Goal: Task Accomplishment & Management: Complete application form

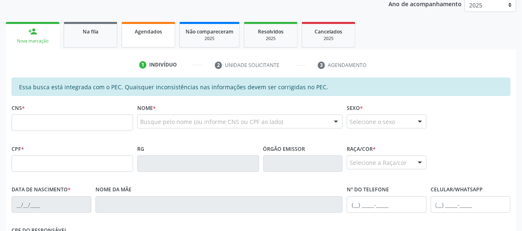
click at [141, 28] on span "Agendados" at bounding box center [148, 31] width 27 height 7
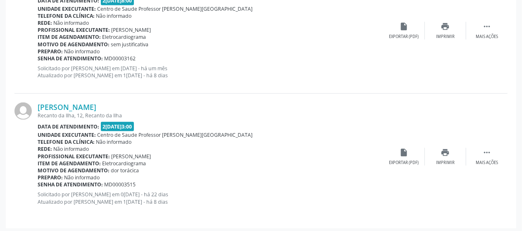
scroll to position [545, 0]
click at [69, 105] on link "[PERSON_NAME]" at bounding box center [67, 106] width 59 height 9
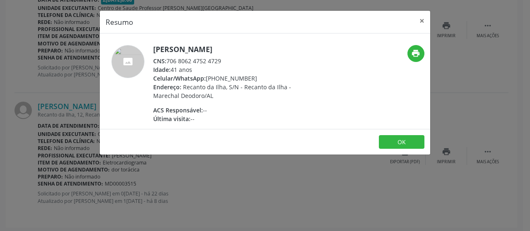
drag, startPoint x: 229, startPoint y: 59, endPoint x: 168, endPoint y: 59, distance: 61.6
click at [168, 59] on div "CNS: 706 8062 4752 4729" at bounding box center [233, 61] width 161 height 9
copy div "706 8062 4752 4729"
click at [323, 179] on div "Resumo × [PERSON_NAME] CNS: 706 8062 4752 4729 Idade: 41 anos Celular/WhatsApp:…" at bounding box center [265, 115] width 530 height 231
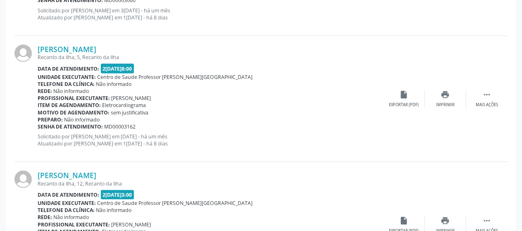
scroll to position [476, 0]
click at [85, 48] on link "[PERSON_NAME]" at bounding box center [67, 49] width 59 height 9
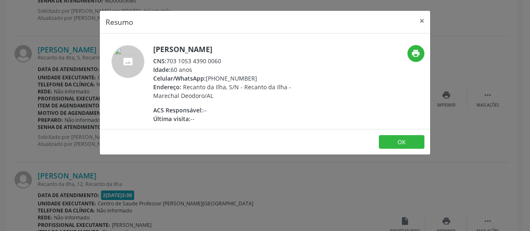
drag, startPoint x: 223, startPoint y: 62, endPoint x: 167, endPoint y: 63, distance: 55.9
click at [167, 63] on div "CNS: 703 1053 4390 0060" at bounding box center [233, 61] width 161 height 9
copy div "703 1053 4390 0060"
click at [387, 145] on button "OK" at bounding box center [402, 142] width 46 height 14
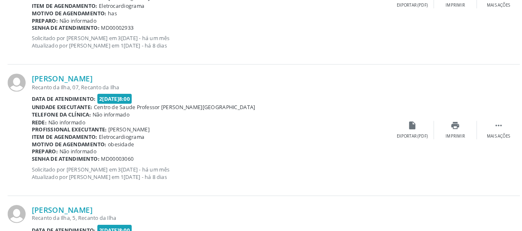
scroll to position [318, 0]
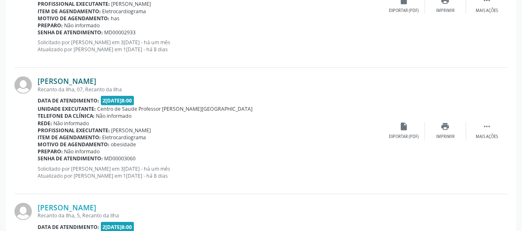
click at [91, 77] on link "[PERSON_NAME]" at bounding box center [67, 81] width 59 height 9
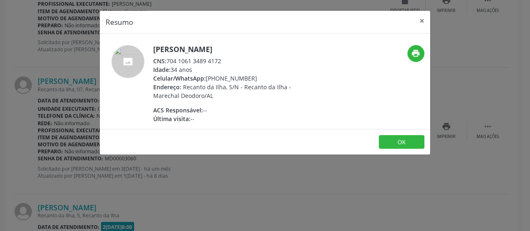
drag, startPoint x: 227, startPoint y: 62, endPoint x: 168, endPoint y: 60, distance: 58.8
click at [168, 60] on div "CNS: 704 1061 3489 4172" at bounding box center [233, 61] width 161 height 9
copy div "704 1061 3489 4172"
click at [410, 136] on button "OK" at bounding box center [402, 142] width 46 height 14
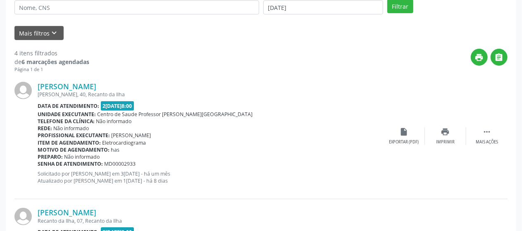
scroll to position [185, 0]
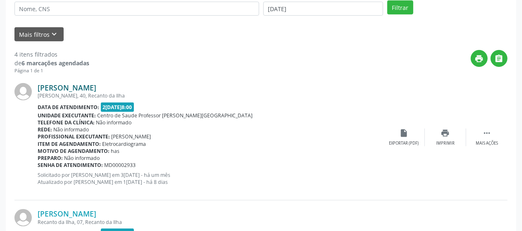
click at [96, 87] on link "[PERSON_NAME]" at bounding box center [67, 87] width 59 height 9
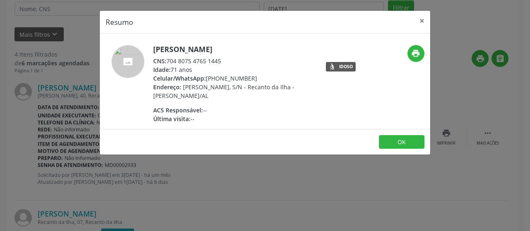
drag, startPoint x: 228, startPoint y: 62, endPoint x: 167, endPoint y: 58, distance: 61.4
click at [167, 58] on div "CNS: 704 8075 4765 1445" at bounding box center [233, 61] width 161 height 9
click at [424, 20] on button "×" at bounding box center [421, 21] width 17 height 20
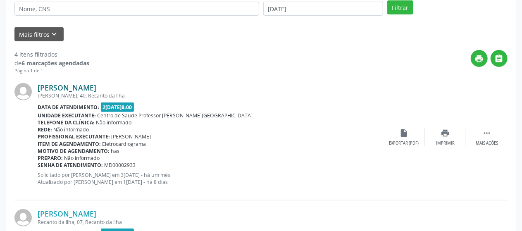
click at [96, 86] on link "[PERSON_NAME]" at bounding box center [67, 87] width 59 height 9
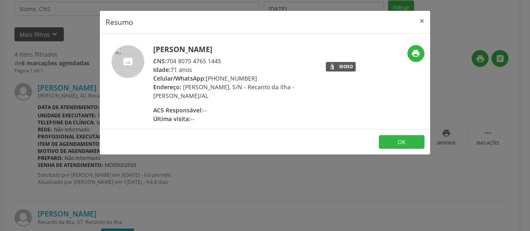
drag, startPoint x: 226, startPoint y: 61, endPoint x: 169, endPoint y: 62, distance: 57.1
click at [169, 62] on div "CNS: 704 8075 4765 1445" at bounding box center [233, 61] width 161 height 9
copy div "704 8075 4765 1445"
click at [311, 210] on div "Resumo × [PERSON_NAME] CNS: 704 8075 4765 1445 Idade: 71 anos Celular/WhatsApp:…" at bounding box center [265, 115] width 530 height 231
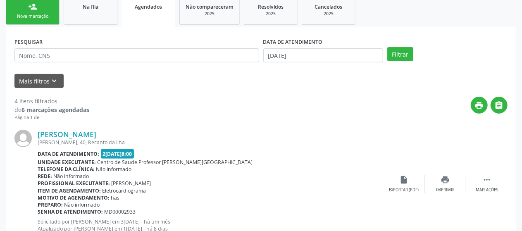
scroll to position [138, 0]
click at [395, 55] on button "Filtrar" at bounding box center [401, 55] width 26 height 14
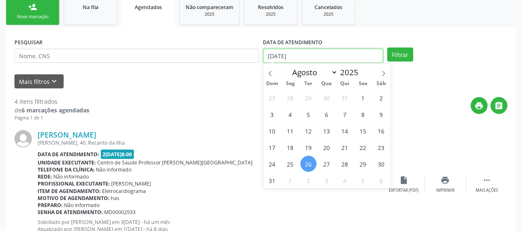
click at [312, 57] on input "[DATE]" at bounding box center [324, 56] width 120 height 14
click at [368, 97] on span "1" at bounding box center [363, 98] width 16 height 16
type input "0[DATE]"
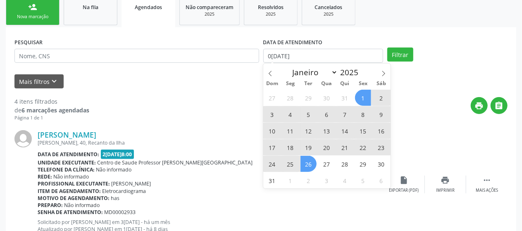
click at [310, 167] on span "26" at bounding box center [309, 164] width 16 height 16
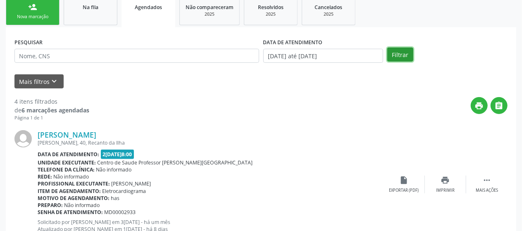
click at [400, 59] on button "Filtrar" at bounding box center [401, 55] width 26 height 14
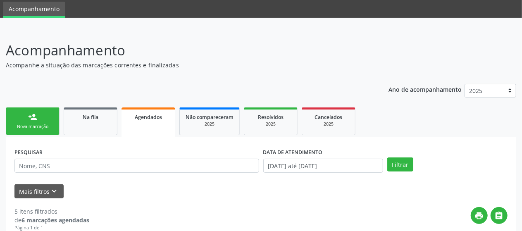
scroll to position [28, 0]
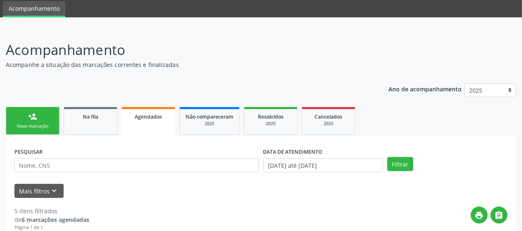
click at [33, 120] on div "person_add" at bounding box center [32, 116] width 9 height 9
click at [26, 122] on link "person_add Nova marcação" at bounding box center [33, 121] width 54 height 28
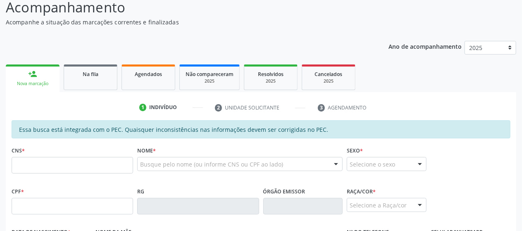
scroll to position [71, 0]
click at [42, 157] on input "text" at bounding box center [73, 165] width 122 height 17
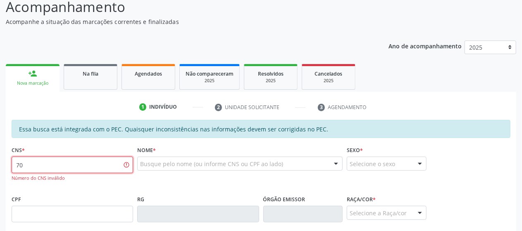
type input "7"
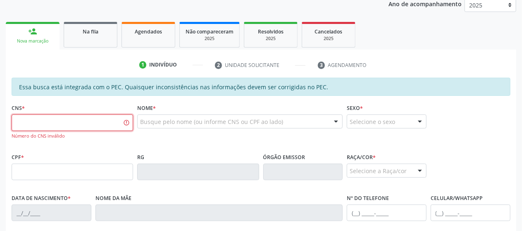
scroll to position [116, 0]
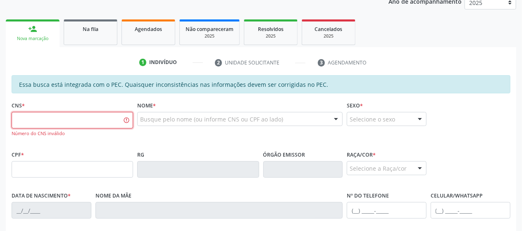
click at [29, 120] on input "text" at bounding box center [73, 120] width 122 height 17
paste input "704 6071 4664 6620"
type input "704 6071 4664 6620"
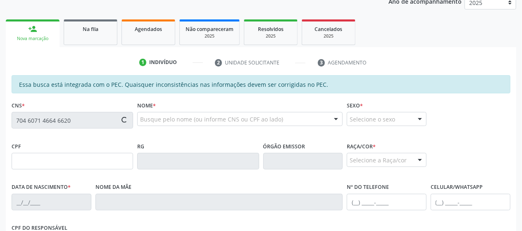
type input "098.830.254-32"
type input "[DATE]"
type input "[PERSON_NAME]"
type input "[PHONE_NUMBER]"
type input "14"
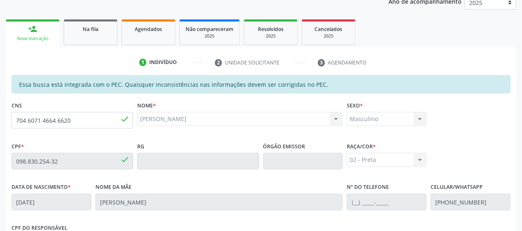
scroll to position [252, 0]
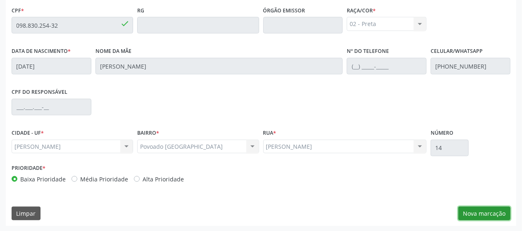
click at [489, 210] on button "Nova marcação" at bounding box center [485, 214] width 52 height 14
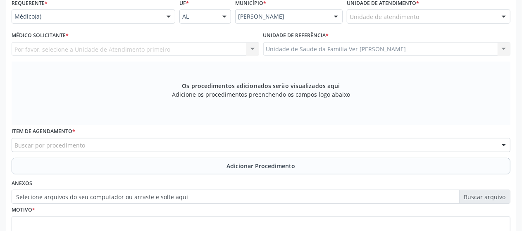
scroll to position [191, 0]
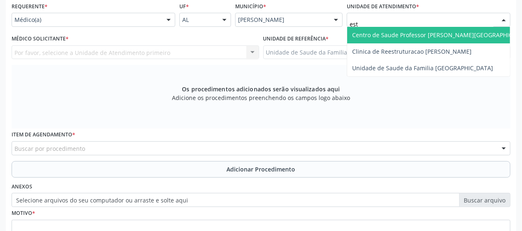
type input "esta"
click at [364, 34] on span "Centro de Saude Professor [PERSON_NAME][GEOGRAPHIC_DATA]" at bounding box center [442, 35] width 180 height 8
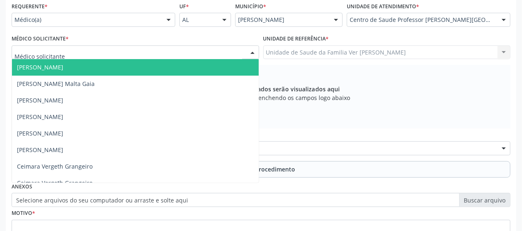
click at [182, 51] on div at bounding box center [136, 53] width 248 height 14
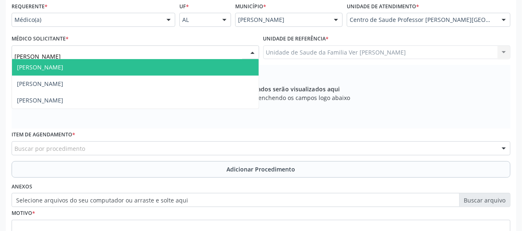
type input "[PERSON_NAME]"
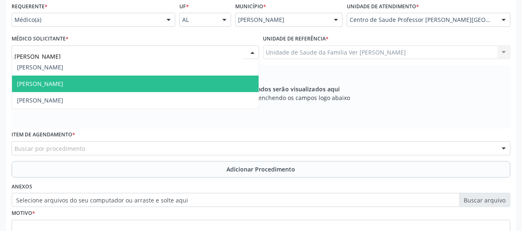
click at [38, 82] on span "[PERSON_NAME]" at bounding box center [40, 84] width 46 height 8
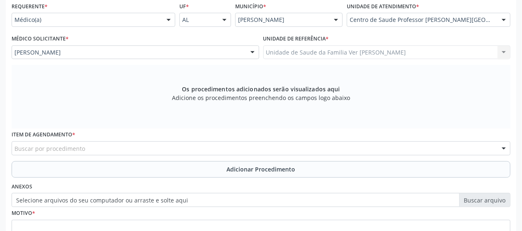
click at [73, 146] on div "Buscar por procedimento" at bounding box center [261, 148] width 499 height 14
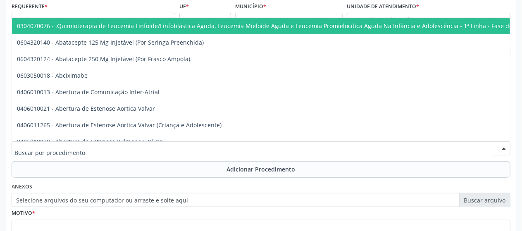
click at [73, 146] on input "text" at bounding box center [253, 152] width 479 height 17
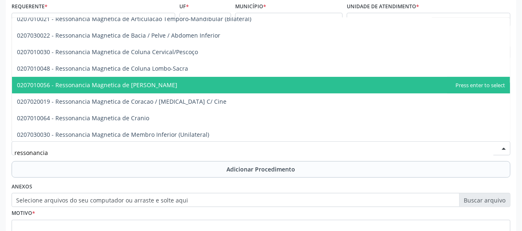
scroll to position [41, 0]
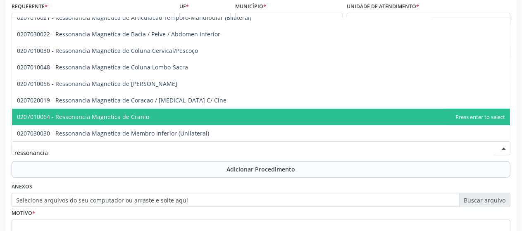
click at [157, 112] on span "0207010064 - Ressonancia Magnetica de Cranio" at bounding box center [261, 117] width 498 height 17
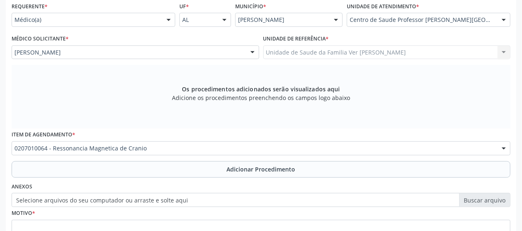
click at [157, 112] on span "0406011273 - Abertura de Estenose Pulmonar Valvar (Criança e Adolescente)" at bounding box center [297, 117] width 570 height 17
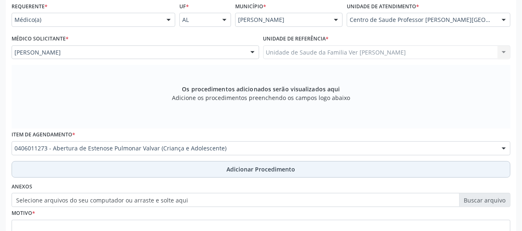
click at [185, 168] on button "Adicionar Procedimento" at bounding box center [261, 169] width 499 height 17
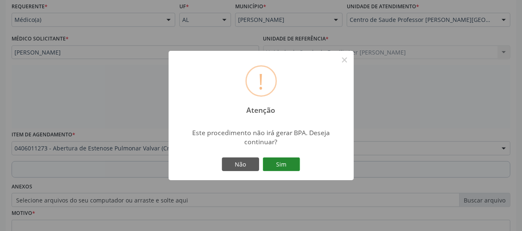
click at [286, 166] on button "Sim" at bounding box center [281, 165] width 37 height 14
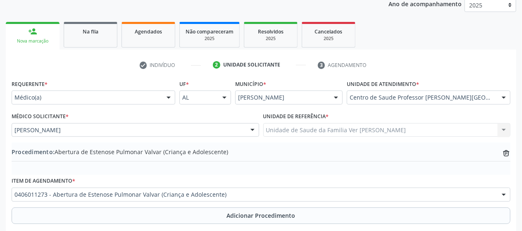
scroll to position [113, 0]
click at [509, 154] on icon at bounding box center [506, 154] width 5 height 5
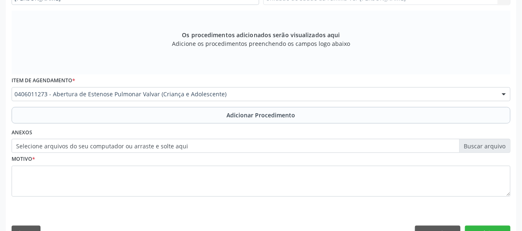
scroll to position [246, 0]
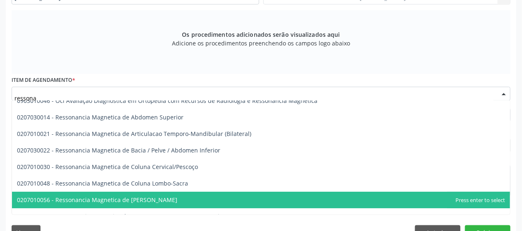
type input "ressonan"
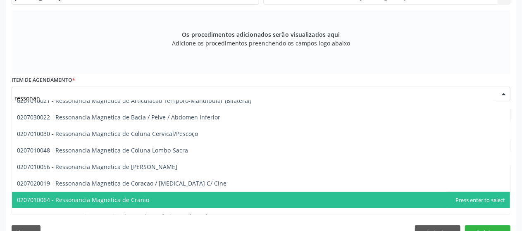
click at [146, 204] on span "0207010064 - Ressonancia Magnetica de Cranio" at bounding box center [261, 200] width 498 height 17
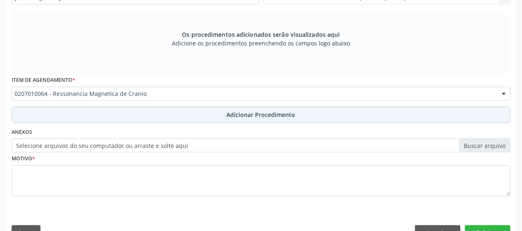
click at [277, 111] on span "Adicionar Procedimento" at bounding box center [261, 114] width 69 height 9
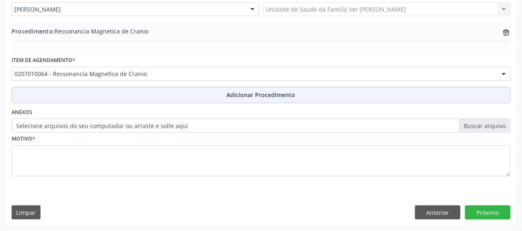
scroll to position [233, 0]
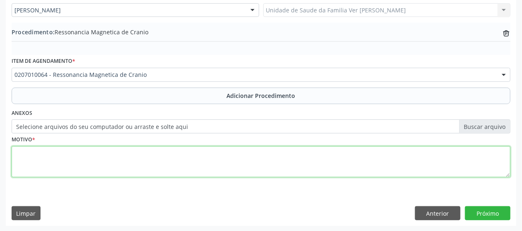
click at [161, 170] on textarea at bounding box center [261, 161] width 499 height 31
click at [57, 155] on textarea "naoconsigo enetender a just:" at bounding box center [261, 161] width 499 height 31
click at [26, 150] on textarea "naoconsigo enetender a just:" at bounding box center [261, 161] width 499 height 31
click at [72, 156] on textarea "não consigo enetender a just:" at bounding box center [261, 161] width 499 height 31
type textarea "não consigo entender a just:"
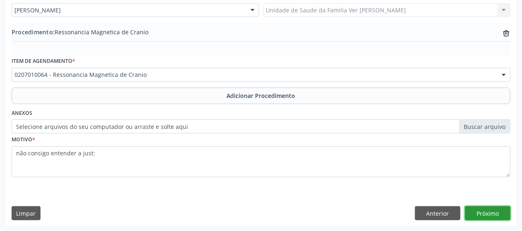
click at [477, 207] on button "Próximo" at bounding box center [488, 213] width 46 height 14
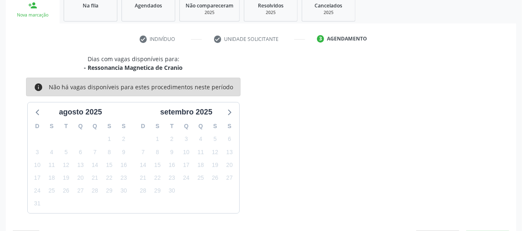
scroll to position [164, 0]
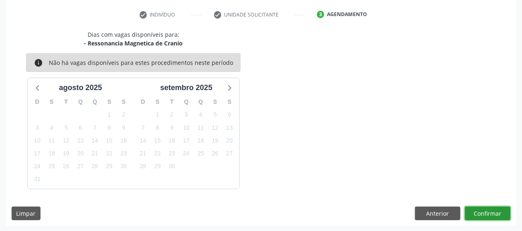
click at [477, 207] on button "Confirmar" at bounding box center [488, 214] width 46 height 14
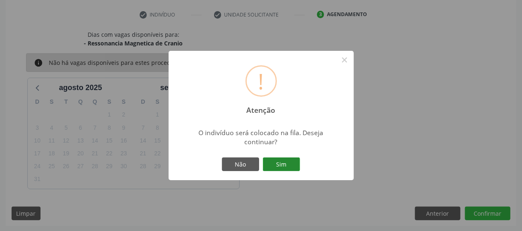
click at [287, 165] on button "Sim" at bounding box center [281, 165] width 37 height 14
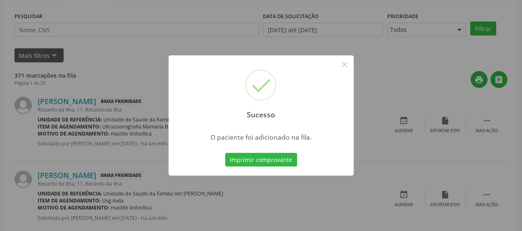
scroll to position [53, 0]
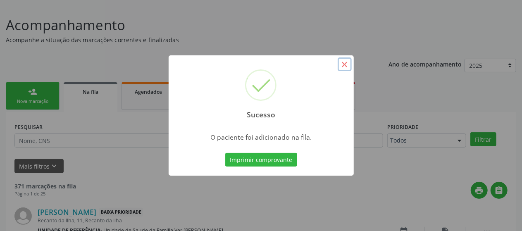
click at [346, 65] on button "×" at bounding box center [345, 65] width 14 height 14
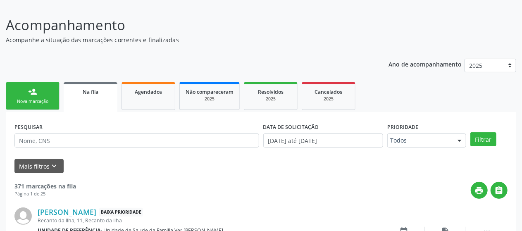
click at [38, 100] on div "Nova marcação" at bounding box center [32, 101] width 41 height 6
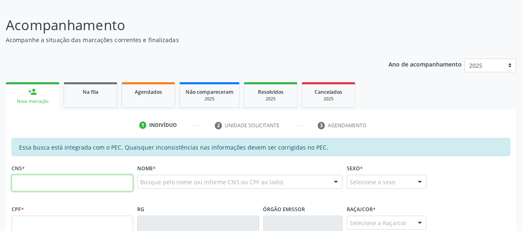
click at [68, 189] on input "text" at bounding box center [73, 183] width 122 height 17
paste input "704 2092 9667 9481"
type input "704 2092 9667 9481"
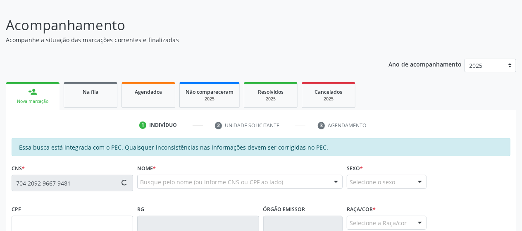
type input "124.815.514-94"
type input "2[DATE]"
type input "[PERSON_NAME]"
type input "[PHONE_NUMBER]"
type input "S/N"
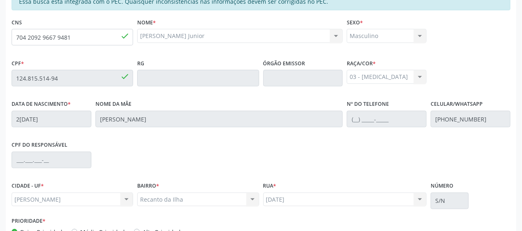
scroll to position [252, 0]
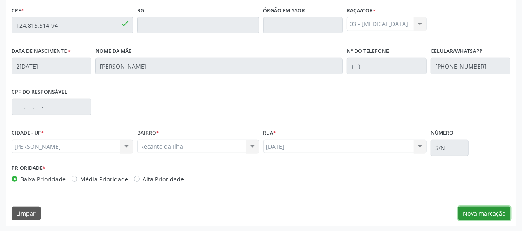
click at [473, 211] on button "Nova marcação" at bounding box center [485, 214] width 52 height 14
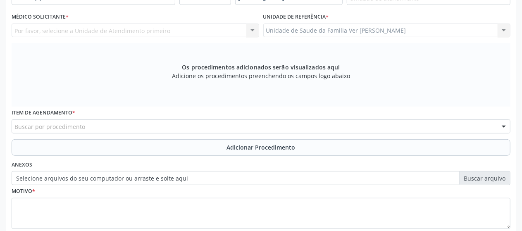
scroll to position [213, 0]
click at [217, 179] on label "Selecione arquivos do seu computador ou arraste e solte aqui" at bounding box center [261, 179] width 499 height 14
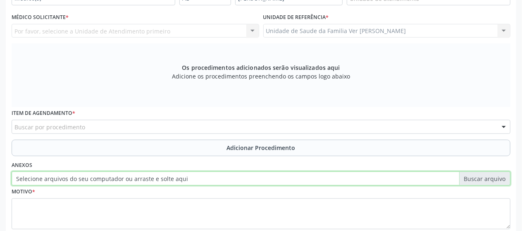
click at [217, 179] on input "Selecione arquivos do seu computador ou arraste e solte aqui" at bounding box center [261, 179] width 499 height 14
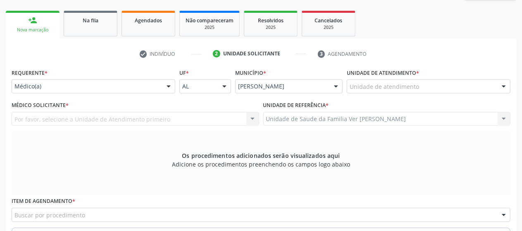
scroll to position [122, 0]
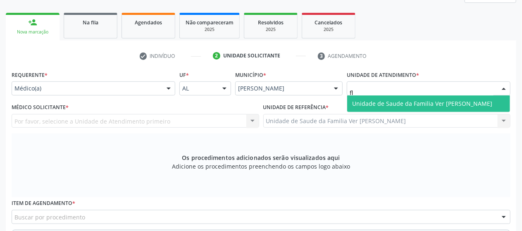
type input "fla"
click at [361, 100] on span "Unidade de Saude da Familia Ver [PERSON_NAME]" at bounding box center [422, 104] width 140 height 8
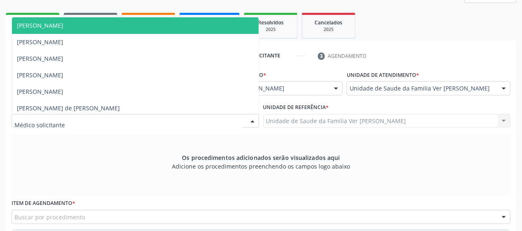
click at [89, 124] on div at bounding box center [136, 121] width 248 height 14
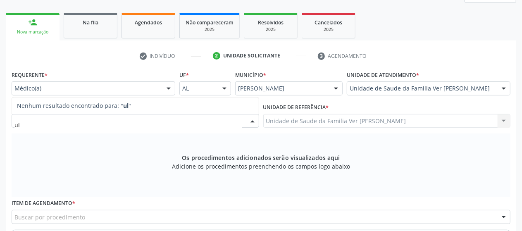
type input "u"
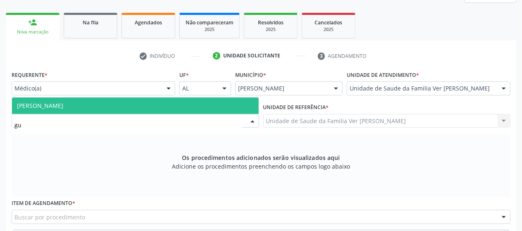
type input "gus"
click at [120, 106] on span "[PERSON_NAME]" at bounding box center [135, 106] width 247 height 17
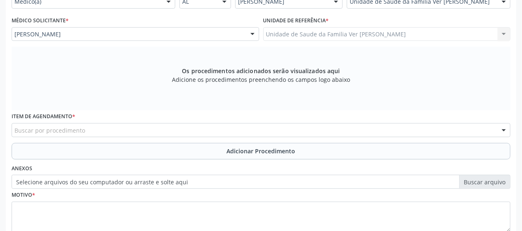
scroll to position [211, 0]
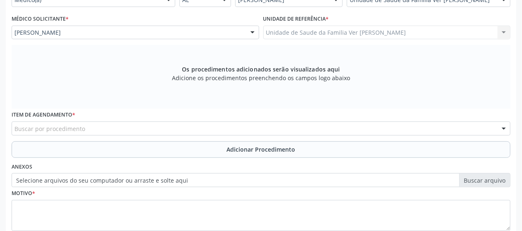
click at [99, 130] on div "Buscar por procedimento" at bounding box center [261, 129] width 499 height 14
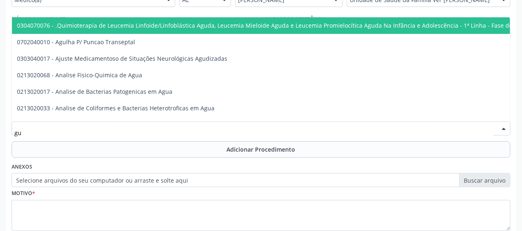
type input "g"
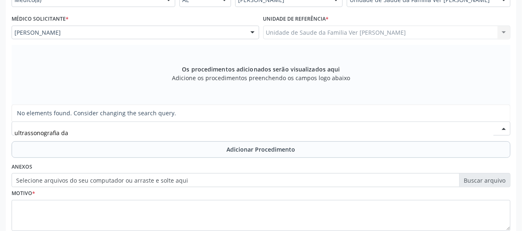
scroll to position [0, 0]
click at [131, 126] on div "Buscar por procedimento" at bounding box center [261, 129] width 499 height 14
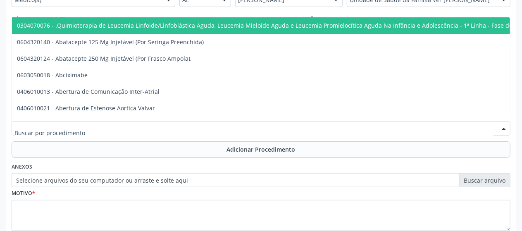
click at [151, 123] on div at bounding box center [261, 129] width 499 height 14
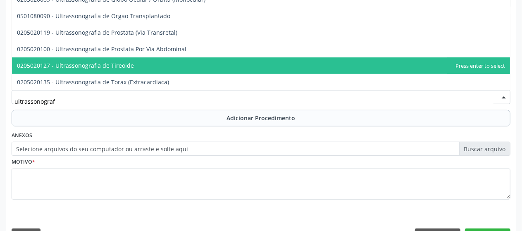
scroll to position [243, 0]
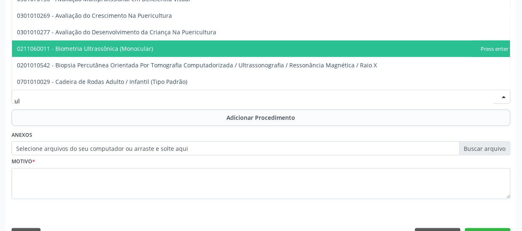
type input "u"
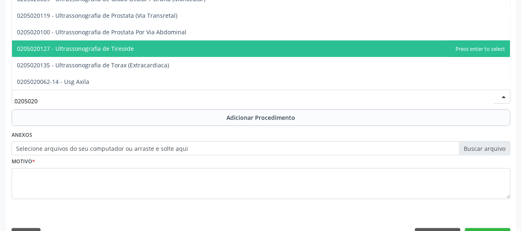
type input "02050200"
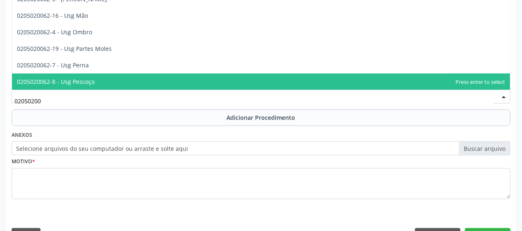
click at [135, 86] on span "0205020062-8 - Usg Pescoço" at bounding box center [261, 82] width 498 height 17
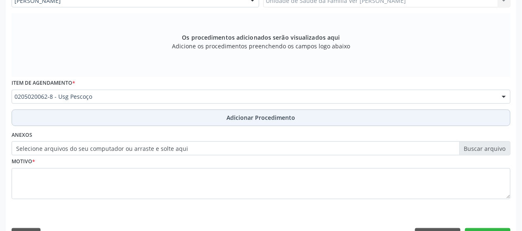
click at [130, 120] on button "Adicionar Procedimento" at bounding box center [261, 118] width 499 height 17
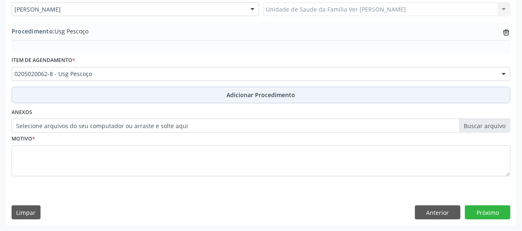
scroll to position [233, 0]
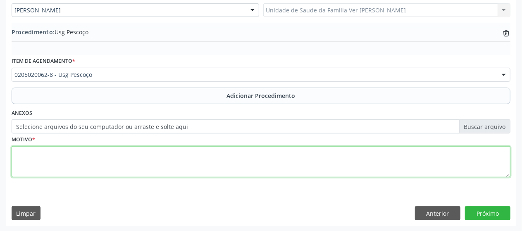
click at [95, 165] on textarea at bounding box center [261, 161] width 499 height 31
click at [126, 154] on textarea "usg da regiao cervical lateral. just noduclo corais" at bounding box center [261, 161] width 499 height 31
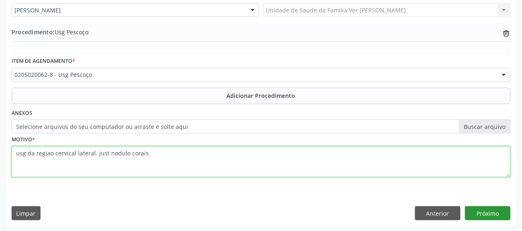
type textarea "usg da regiao cervical lateral. just nodulo corais"
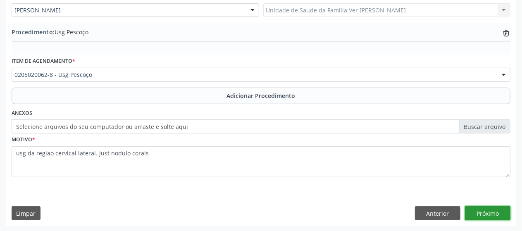
click at [500, 211] on button "Próximo" at bounding box center [488, 213] width 46 height 14
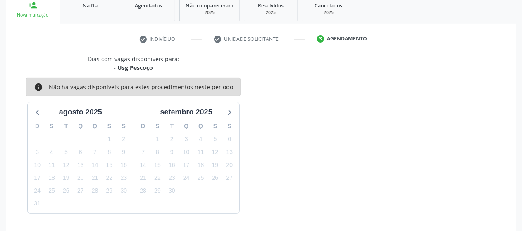
scroll to position [164, 0]
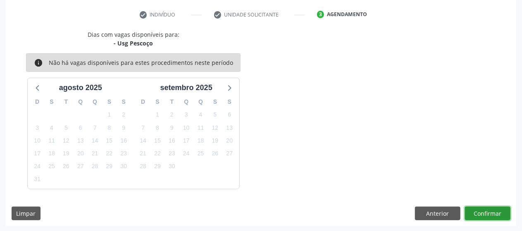
click at [500, 211] on button "Confirmar" at bounding box center [488, 214] width 46 height 14
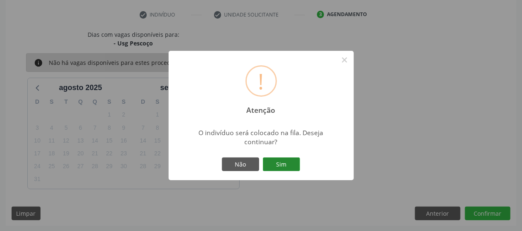
click at [295, 163] on button "Sim" at bounding box center [281, 165] width 37 height 14
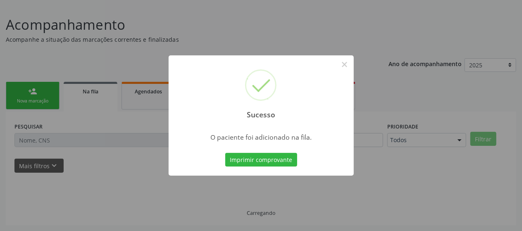
scroll to position [53, 0]
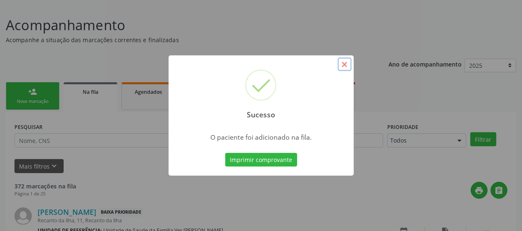
click at [346, 62] on button "×" at bounding box center [345, 65] width 14 height 14
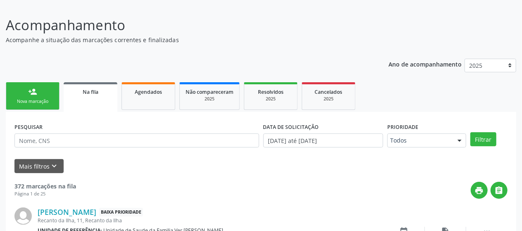
click at [40, 93] on link "person_add Nova marcação" at bounding box center [33, 96] width 54 height 28
click at [36, 93] on div "person_add" at bounding box center [32, 91] width 9 height 9
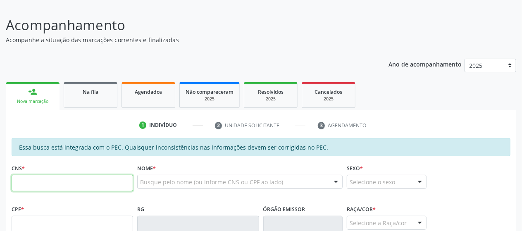
click at [47, 187] on input "text" at bounding box center [73, 183] width 122 height 17
paste input "704 2092 9667 9481"
type input "704 2092 9667 9481"
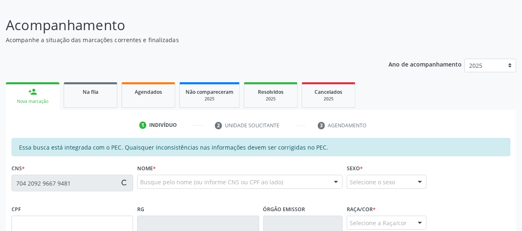
type input "124.815.514-94"
type input "2[DATE]"
type input "[PERSON_NAME]"
type input "[PHONE_NUMBER]"
type input "S/N"
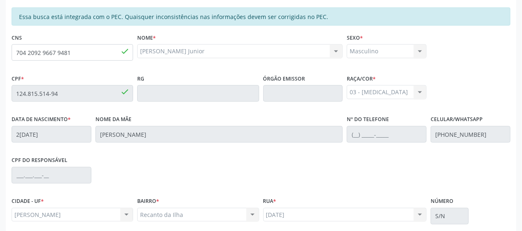
scroll to position [252, 0]
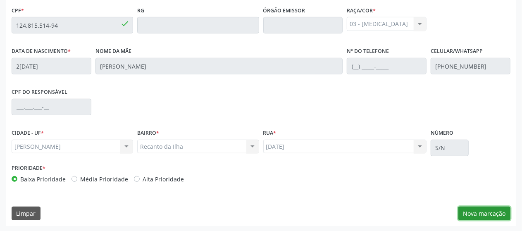
click at [487, 211] on button "Nova marcação" at bounding box center [485, 214] width 52 height 14
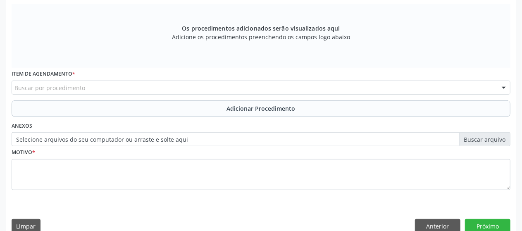
click at [158, 84] on div "Buscar por procedimento" at bounding box center [261, 88] width 499 height 14
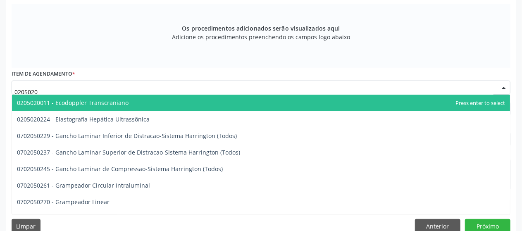
type input "02050200"
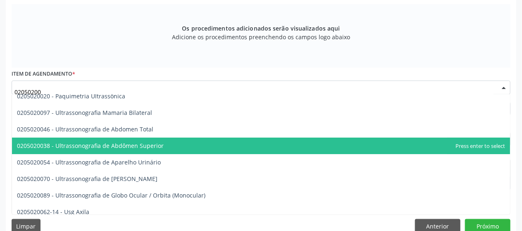
scroll to position [24, 0]
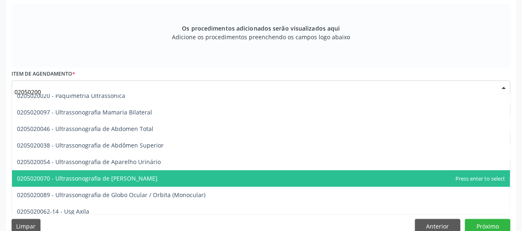
click at [148, 170] on span "0205020070 - Ultrassonografia de [PERSON_NAME]" at bounding box center [261, 178] width 498 height 17
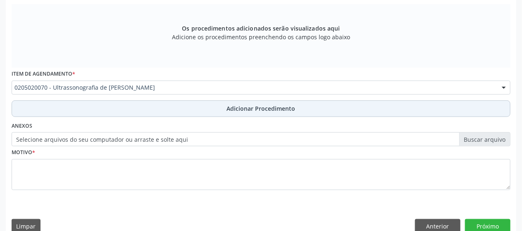
click at [234, 106] on span "Adicionar Procedimento" at bounding box center [261, 108] width 69 height 9
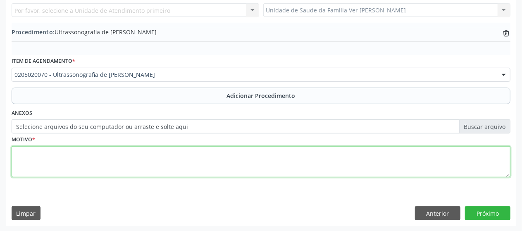
click at [200, 160] on textarea at bounding box center [261, 161] width 499 height 31
type textarea "não consigo compreender a just."
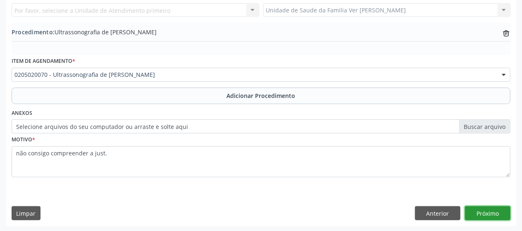
click at [473, 207] on button "Próximo" at bounding box center [488, 213] width 46 height 14
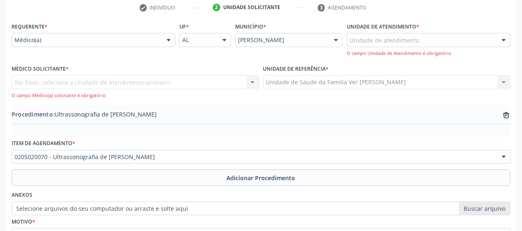
scroll to position [169, 0]
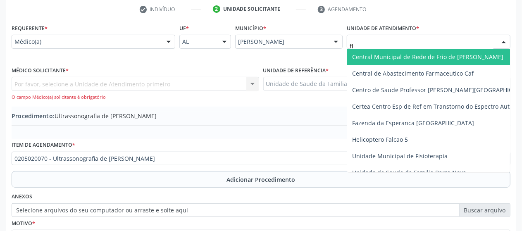
type input "fla"
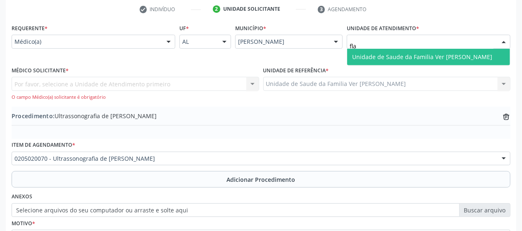
click at [368, 55] on span "Unidade de Saude da Familia Ver [PERSON_NAME]" at bounding box center [422, 57] width 140 height 8
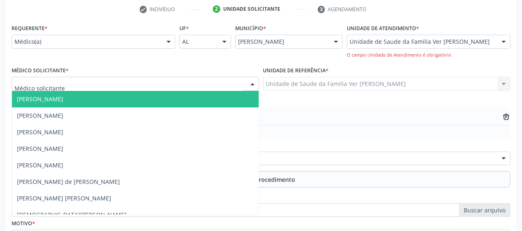
click at [220, 85] on div at bounding box center [136, 84] width 248 height 14
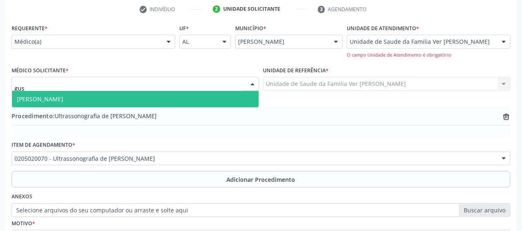
type input "gust"
click at [152, 91] on span "[PERSON_NAME]" at bounding box center [135, 99] width 247 height 17
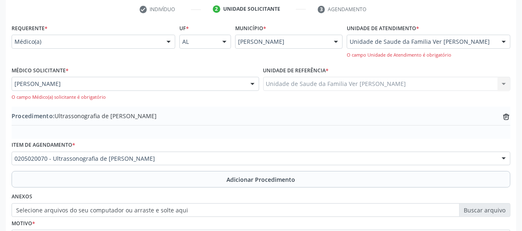
scroll to position [253, 0]
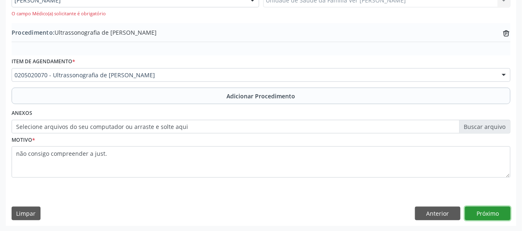
click at [491, 214] on button "Próximo" at bounding box center [488, 214] width 46 height 14
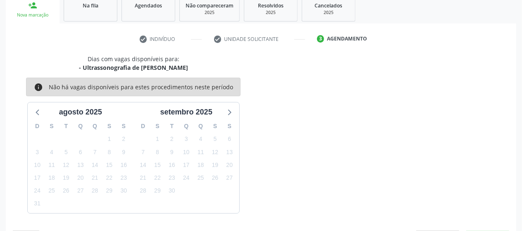
scroll to position [164, 0]
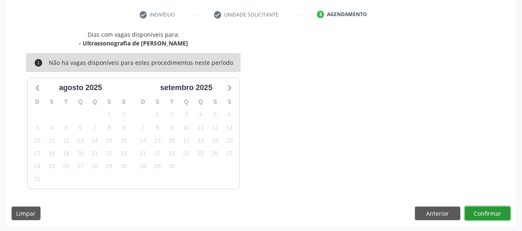
click at [491, 214] on button "Confirmar" at bounding box center [488, 214] width 46 height 14
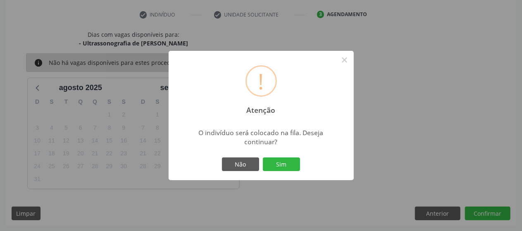
click at [491, 214] on div "! Atenção × O indivíduo será colocado na fila. Deseja continuar? Não Sim" at bounding box center [261, 115] width 522 height 231
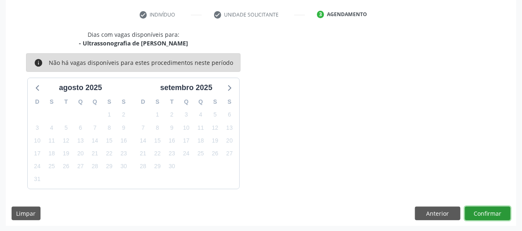
click at [474, 207] on button "Confirmar" at bounding box center [488, 214] width 46 height 14
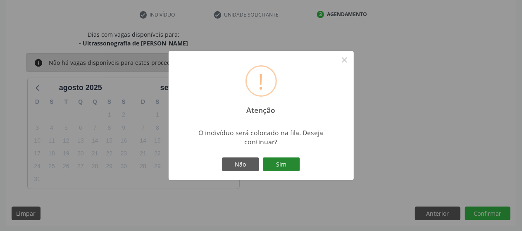
click at [294, 163] on button "Sim" at bounding box center [281, 165] width 37 height 14
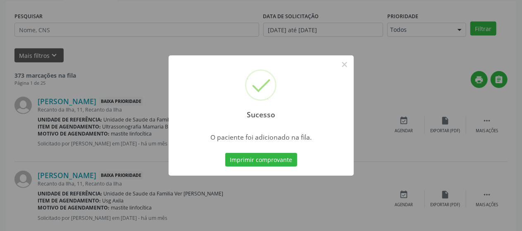
scroll to position [53, 0]
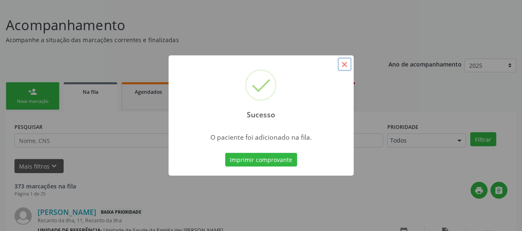
click at [343, 65] on button "×" at bounding box center [345, 65] width 14 height 14
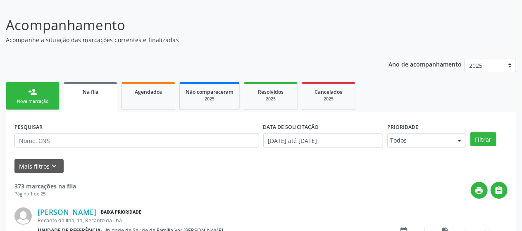
click at [50, 101] on div "Nova marcação" at bounding box center [32, 101] width 41 height 6
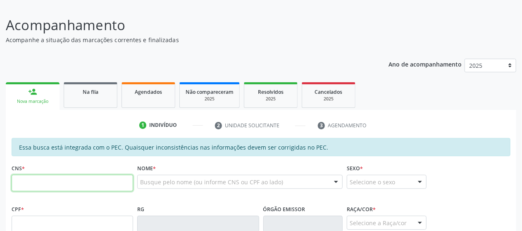
click at [59, 187] on input "text" at bounding box center [73, 183] width 122 height 17
type input "708 7071 4260 9994"
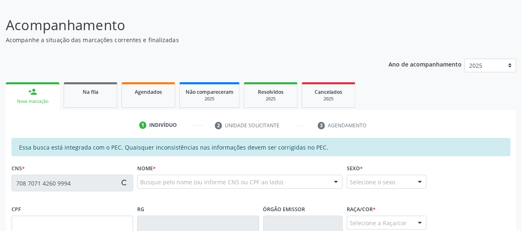
type input "708.735.074-95"
type input "2[DATE]"
type input "[PERSON_NAME]"
type input "[PHONE_NUMBER]"
type input "15"
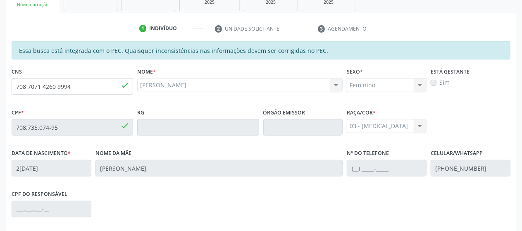
scroll to position [252, 0]
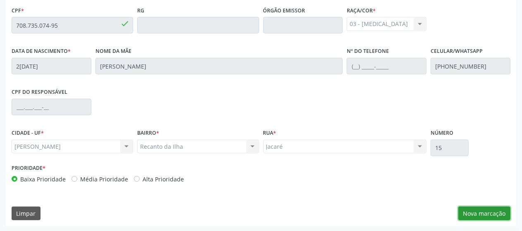
click at [494, 208] on button "Nova marcação" at bounding box center [485, 214] width 52 height 14
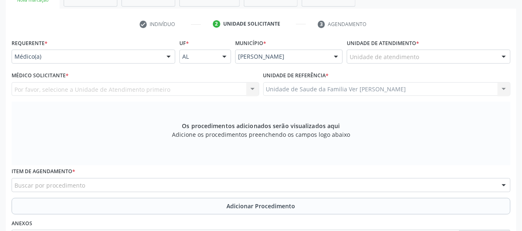
scroll to position [153, 0]
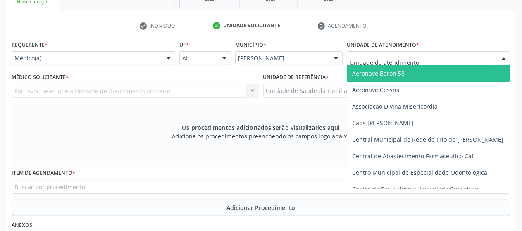
click at [371, 51] on div at bounding box center [429, 58] width 164 height 14
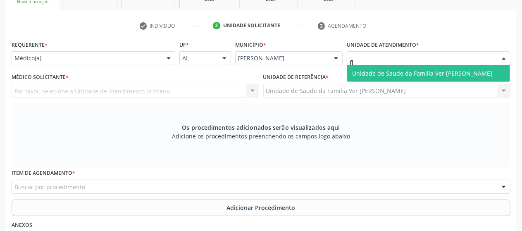
type input "fla"
click at [369, 73] on span "Unidade de Saude da Familia Ver [PERSON_NAME]" at bounding box center [422, 73] width 140 height 8
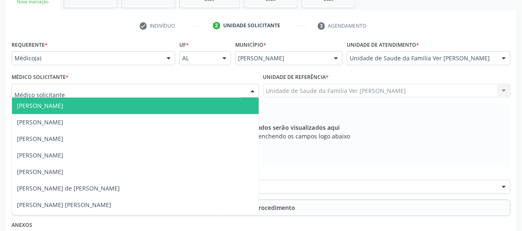
click at [97, 93] on div at bounding box center [136, 91] width 248 height 14
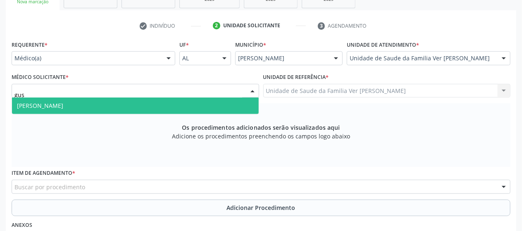
type input "gust"
click at [96, 112] on span "[PERSON_NAME]" at bounding box center [135, 106] width 247 height 17
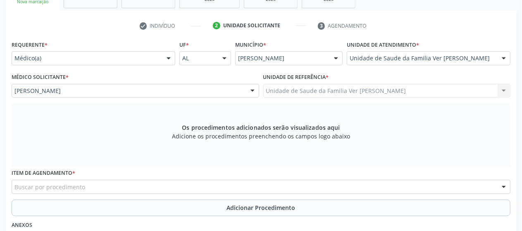
click at [178, 184] on div "Buscar por procedimento" at bounding box center [261, 187] width 499 height 14
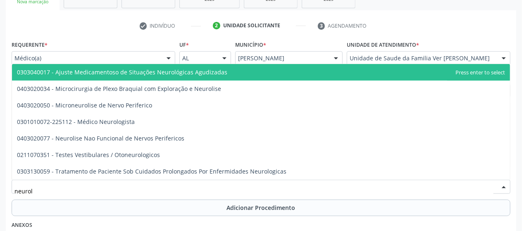
type input "neurolo"
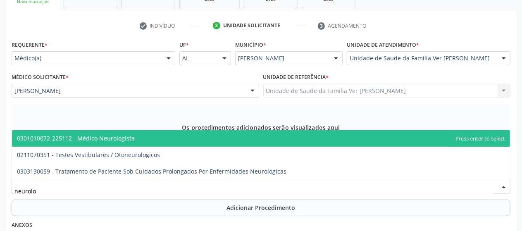
click at [154, 141] on span "0301010072-225112 - Médico Neurologista" at bounding box center [261, 138] width 498 height 17
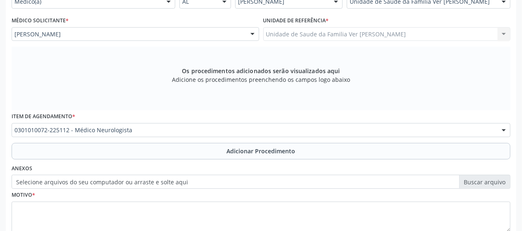
scroll to position [211, 0]
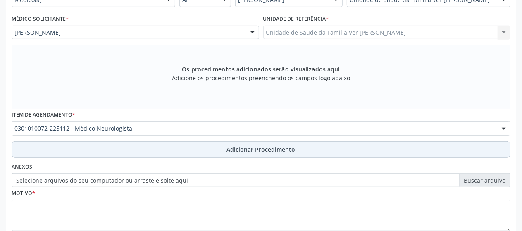
click at [208, 149] on button "Adicionar Procedimento" at bounding box center [261, 149] width 499 height 17
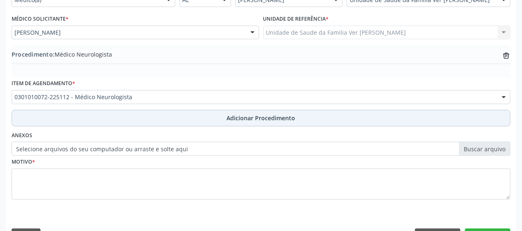
scroll to position [233, 0]
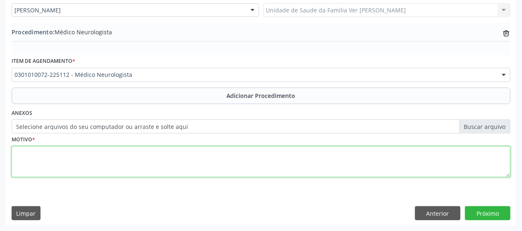
click at [127, 164] on textarea at bounding box center [261, 161] width 499 height 31
click at [50, 152] on textarea "não consigo cmpreeder a just." at bounding box center [261, 161] width 499 height 31
type textarea "não consigo compreeder a just."
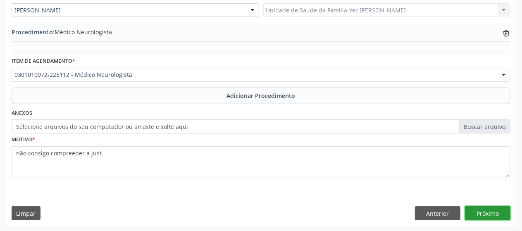
click at [492, 208] on button "Próximo" at bounding box center [488, 213] width 46 height 14
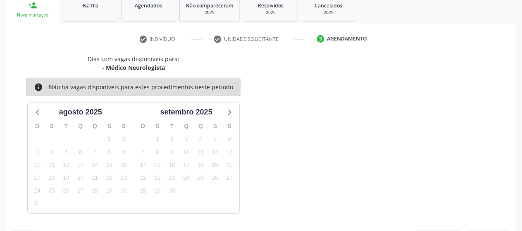
scroll to position [164, 0]
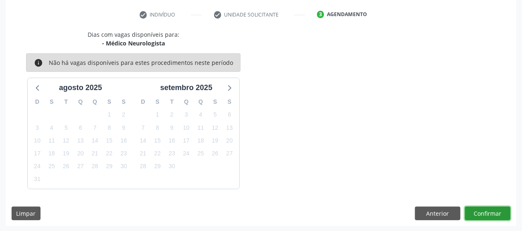
click at [496, 215] on button "Confirmar" at bounding box center [488, 214] width 46 height 14
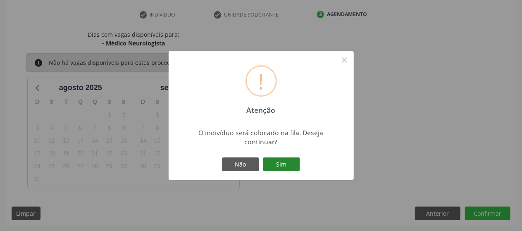
click at [283, 161] on button "Sim" at bounding box center [281, 165] width 37 height 14
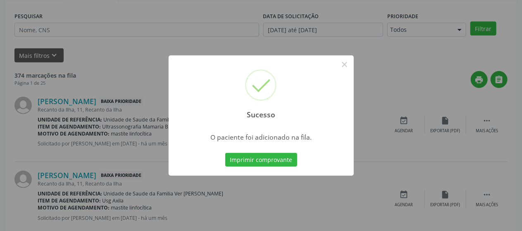
scroll to position [53, 0]
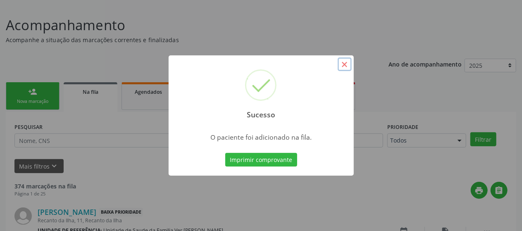
click at [343, 64] on button "×" at bounding box center [345, 65] width 14 height 14
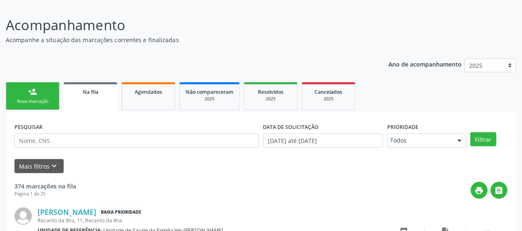
click at [30, 96] on div "person_add" at bounding box center [32, 91] width 9 height 9
click at [30, 99] on div "Nova marcação" at bounding box center [32, 101] width 41 height 6
click at [42, 105] on link "person_add Nova marcação" at bounding box center [33, 96] width 54 height 28
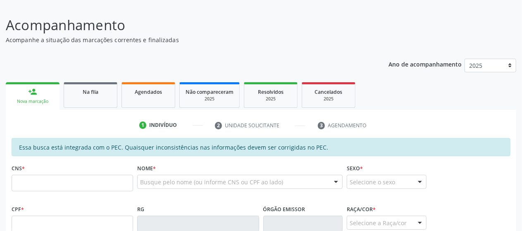
click at [43, 191] on fieldset "CNS *" at bounding box center [73, 179] width 122 height 35
click at [43, 187] on input "text" at bounding box center [73, 183] width 122 height 17
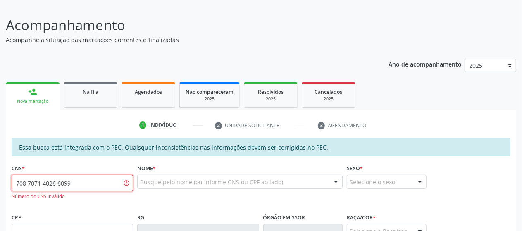
click at [49, 183] on input "708 7071 4026 6099" at bounding box center [73, 183] width 122 height 17
type input "7"
type input "708 7071 4260 9994"
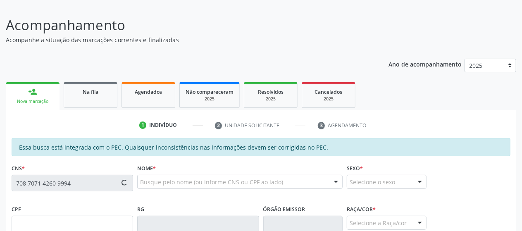
type input "708.735.074-95"
type input "2[DATE]"
type input "[PERSON_NAME]"
type input "[PHONE_NUMBER]"
type input "15"
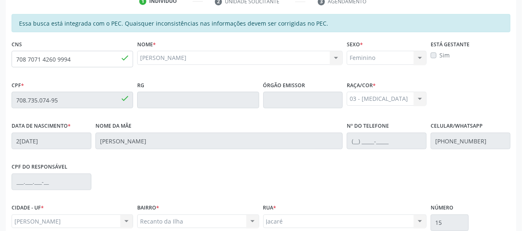
scroll to position [180, 0]
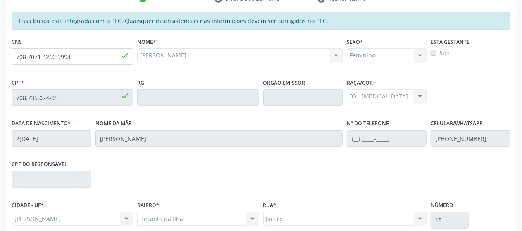
click at [368, 148] on fieldset "Nº do Telefone" at bounding box center [387, 134] width 80 height 35
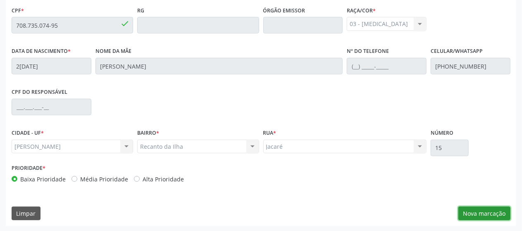
click at [491, 211] on button "Nova marcação" at bounding box center [485, 214] width 52 height 14
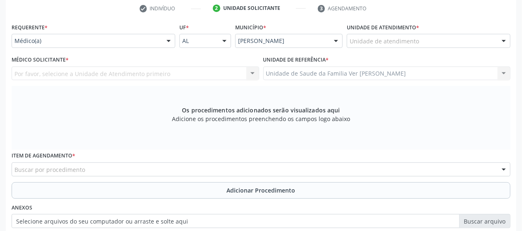
scroll to position [168, 0]
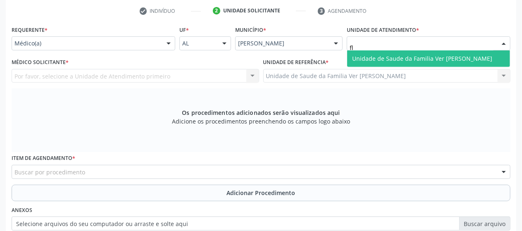
type input "fla"
click at [404, 65] on span "Unidade de Saude da Familia Ver [PERSON_NAME]" at bounding box center [428, 58] width 163 height 17
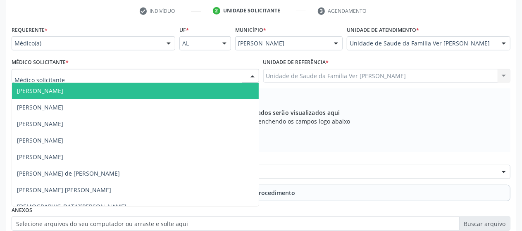
click at [160, 73] on div at bounding box center [136, 76] width 248 height 14
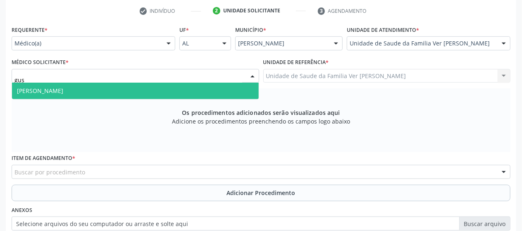
type input "gust"
click at [161, 89] on span "[PERSON_NAME]" at bounding box center [135, 91] width 247 height 17
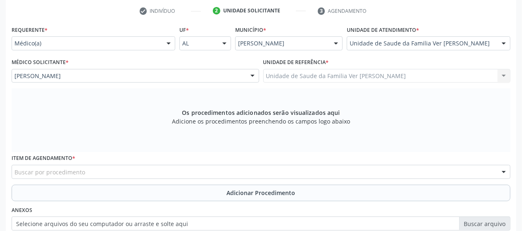
click at [170, 173] on div "Buscar por procedimento" at bounding box center [261, 172] width 499 height 14
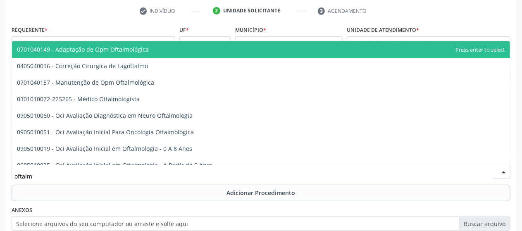
type input "oftalmo"
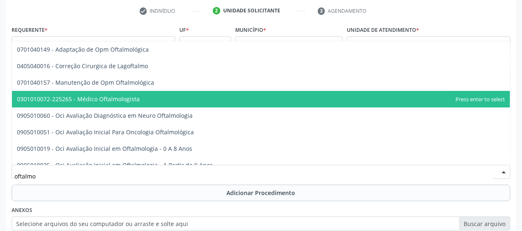
click at [122, 93] on span "0301010072-225265 - Médico Oftalmologista" at bounding box center [261, 99] width 498 height 17
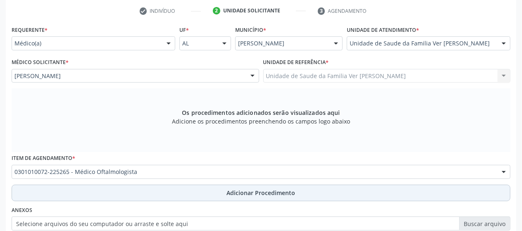
click at [228, 194] on span "Adicionar Procedimento" at bounding box center [261, 193] width 69 height 9
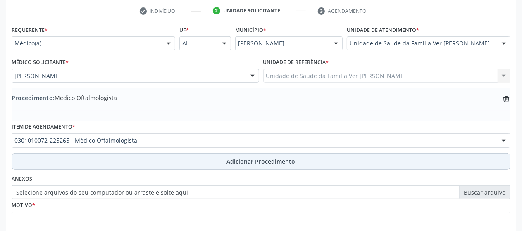
scroll to position [233, 0]
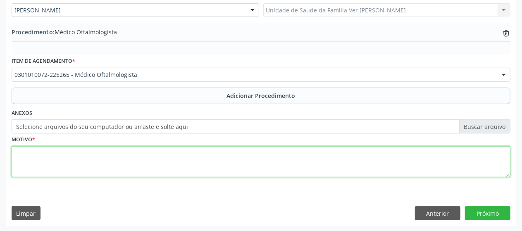
click at [357, 156] on textarea at bounding box center [261, 161] width 499 height 31
drag, startPoint x: 108, startPoint y: 153, endPoint x: 21, endPoint y: 152, distance: 87.7
click at [21, 152] on textarea "não consigo compreender a just." at bounding box center [261, 161] width 499 height 31
drag, startPoint x: 15, startPoint y: 154, endPoint x: 113, endPoint y: 152, distance: 97.7
click at [113, 152] on textarea "não consigo compreender a just." at bounding box center [261, 161] width 499 height 31
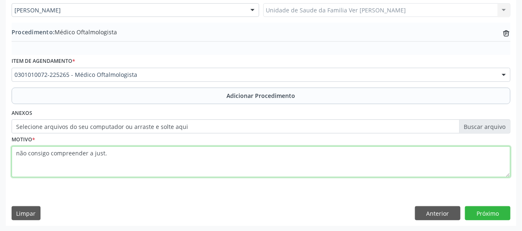
click at [113, 152] on textarea "não consigo compreender a just." at bounding box center [261, 161] width 499 height 31
type textarea "não consigo compreender a just."
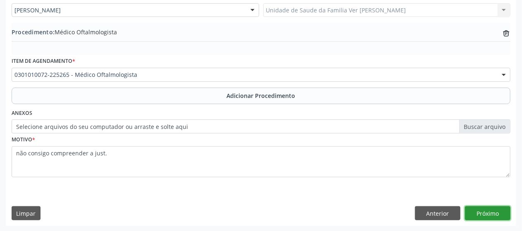
click at [484, 213] on button "Próximo" at bounding box center [488, 213] width 46 height 14
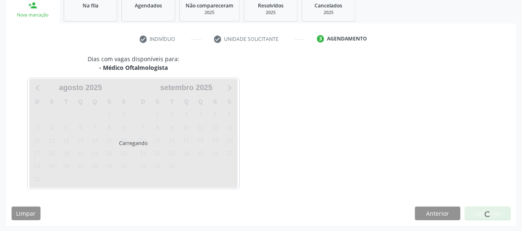
scroll to position [164, 0]
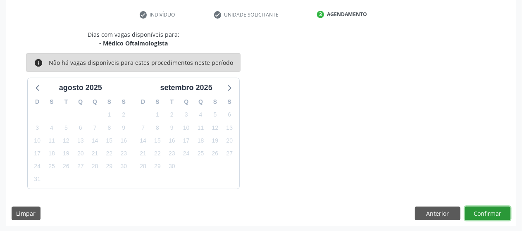
click at [493, 216] on button "Confirmar" at bounding box center [488, 214] width 46 height 14
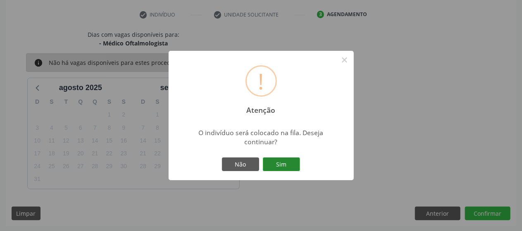
click at [283, 163] on button "Sim" at bounding box center [281, 165] width 37 height 14
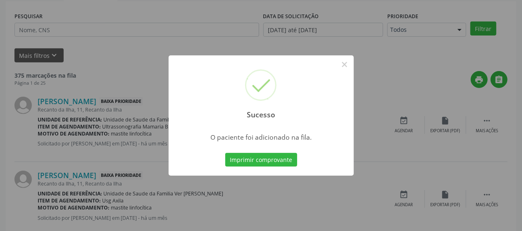
scroll to position [53, 0]
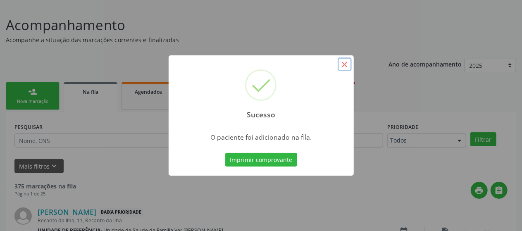
click at [349, 63] on button "×" at bounding box center [345, 65] width 14 height 14
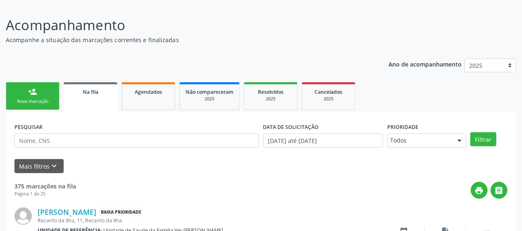
click at [42, 90] on link "person_add Nova marcação" at bounding box center [33, 96] width 54 height 28
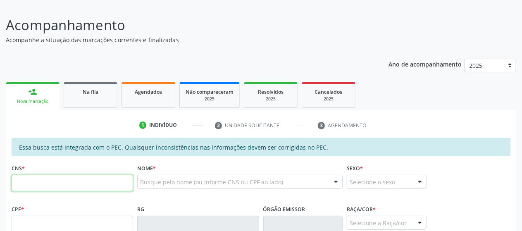
click at [62, 185] on input "text" at bounding box center [73, 183] width 122 height 17
paste input "702 6092 3427 4445"
type input "702 6092 3427 4445"
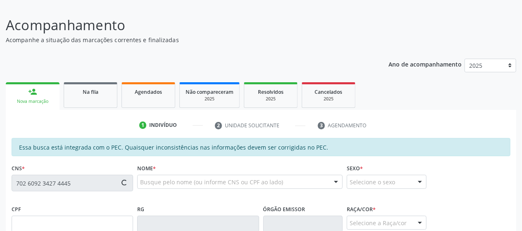
type input "117.135.674-90"
type input "[DATE]"
type input "[PERSON_NAME]"
type input "[PHONE_NUMBER]"
type input "S/N"
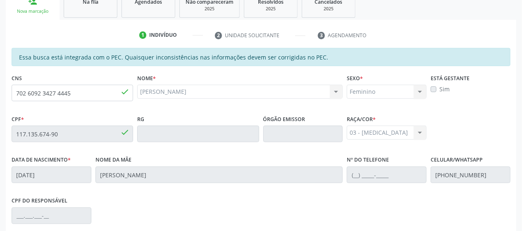
scroll to position [252, 0]
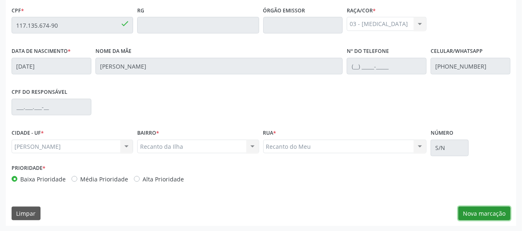
click at [473, 211] on button "Nova marcação" at bounding box center [485, 214] width 52 height 14
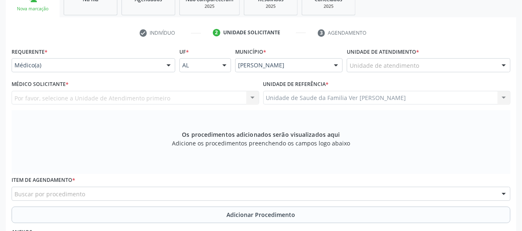
scroll to position [145, 0]
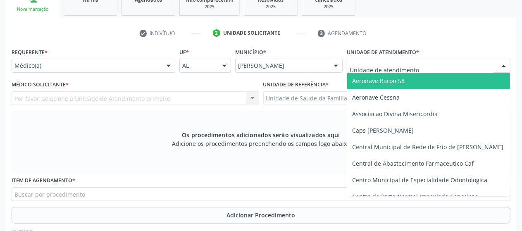
click at [386, 61] on div at bounding box center [429, 66] width 164 height 14
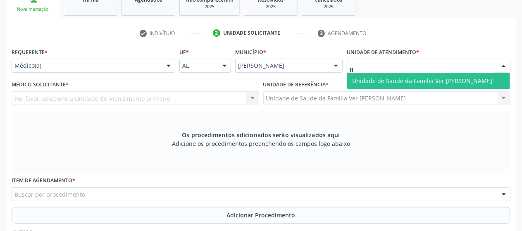
type input "fla"
click at [395, 82] on span "Unidade de Saude da Familia Ver [PERSON_NAME]" at bounding box center [422, 81] width 140 height 8
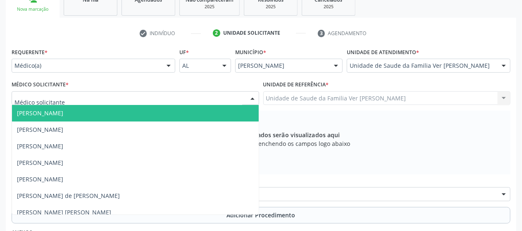
click at [124, 98] on div at bounding box center [136, 98] width 248 height 14
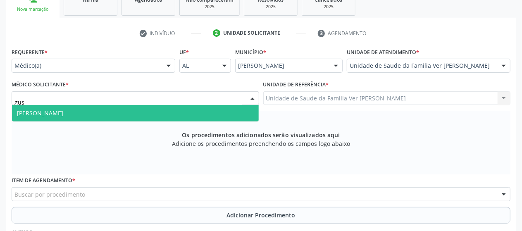
type input "gust"
click at [124, 117] on span "[PERSON_NAME]" at bounding box center [135, 113] width 247 height 17
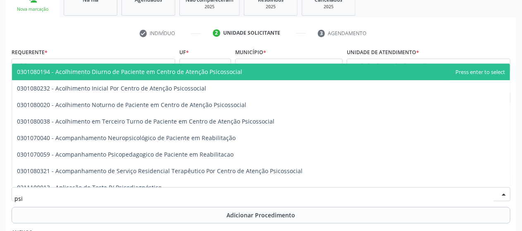
type input "psiq"
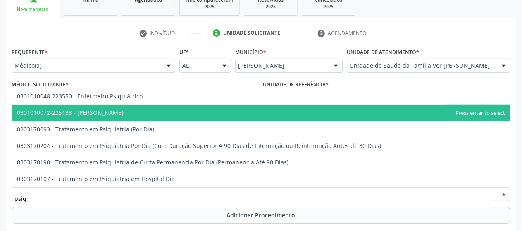
click at [128, 118] on span "0301010072-225133 - [PERSON_NAME]" at bounding box center [261, 113] width 498 height 17
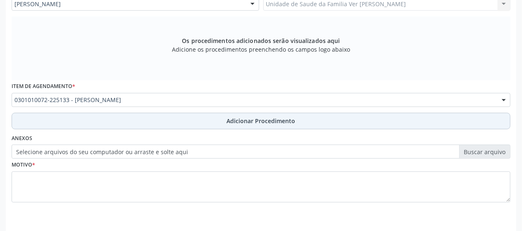
click at [204, 120] on button "Adicionar Procedimento" at bounding box center [261, 121] width 499 height 17
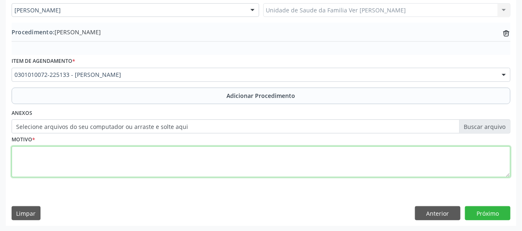
click at [347, 160] on textarea at bounding box center [261, 161] width 499 height 31
type textarea "v"
paste textarea "não consigo compreender a just."
type textarea "não consigo compreender a just."
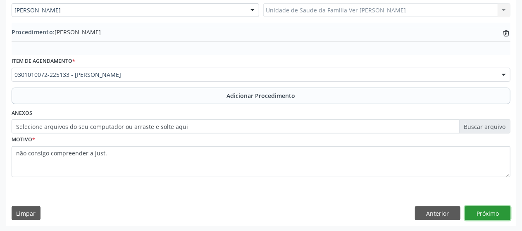
click at [489, 207] on button "Próximo" at bounding box center [488, 213] width 46 height 14
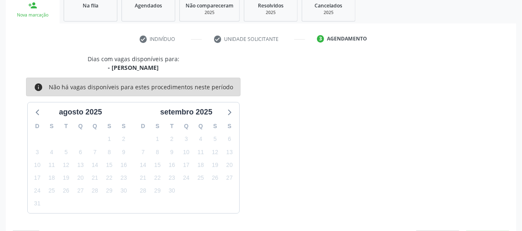
scroll to position [164, 0]
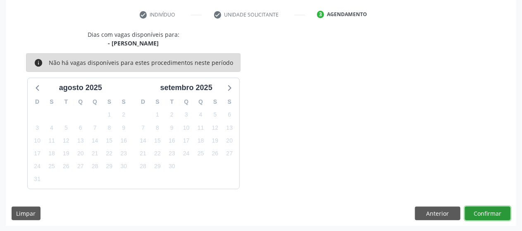
click at [489, 207] on button "Confirmar" at bounding box center [488, 214] width 46 height 14
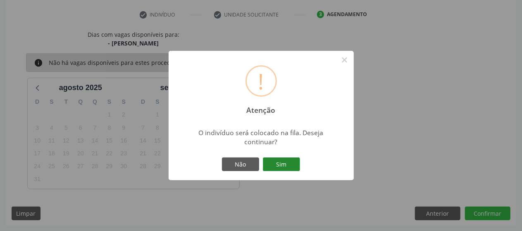
click at [285, 169] on button "Sim" at bounding box center [281, 165] width 37 height 14
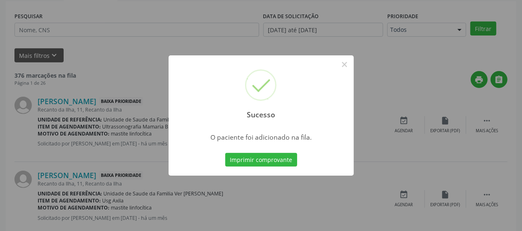
scroll to position [53, 0]
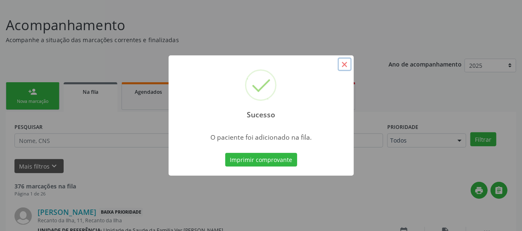
click at [347, 65] on button "×" at bounding box center [345, 65] width 14 height 14
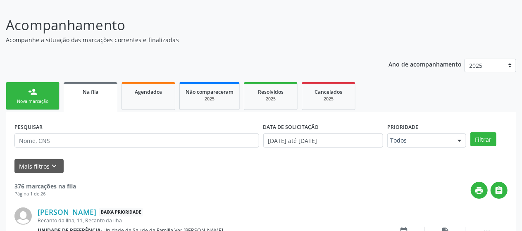
click at [39, 93] on link "person_add Nova marcação" at bounding box center [33, 96] width 54 height 28
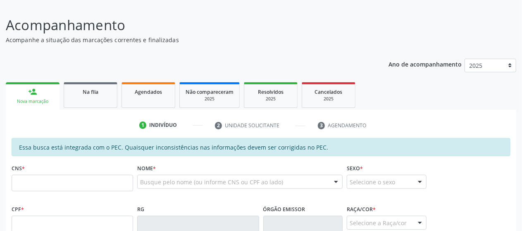
click at [39, 93] on link "person_add Nova marcação" at bounding box center [33, 96] width 54 height 28
click at [56, 184] on input "text" at bounding box center [73, 183] width 122 height 17
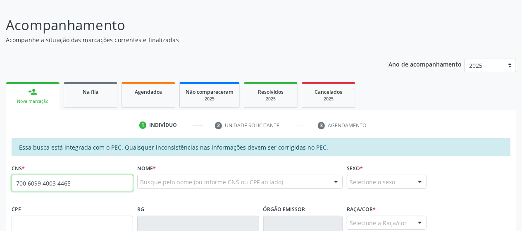
type input "700 6099 4003 4465"
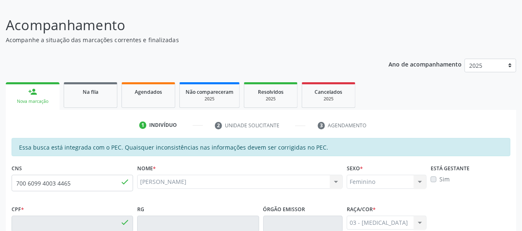
type input "015.350.094-89"
type input "[DATE]"
type input "[PERSON_NAME]"
type input "[PHONE_NUMBER]"
type input "1"
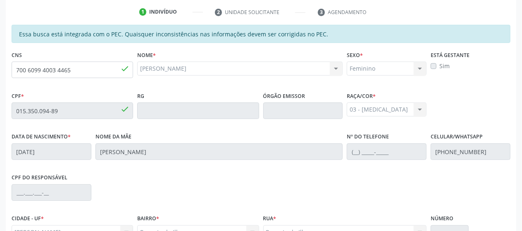
scroll to position [252, 0]
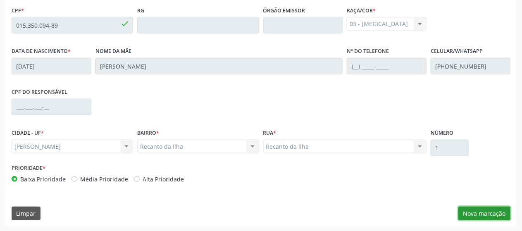
click at [489, 219] on button "Nova marcação" at bounding box center [485, 214] width 52 height 14
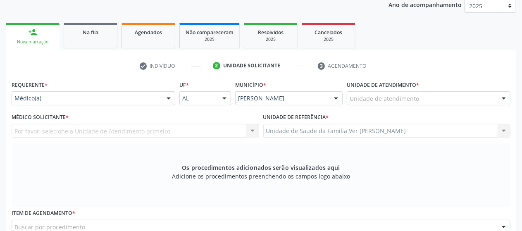
scroll to position [112, 0]
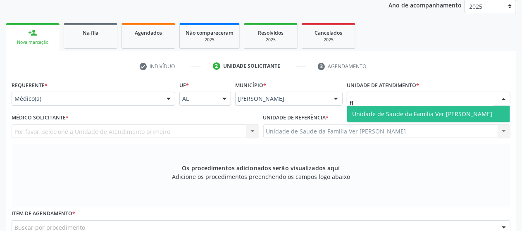
type input "fla"
click at [379, 113] on span "Unidade de Saude da Familia Ver [PERSON_NAME]" at bounding box center [422, 114] width 140 height 8
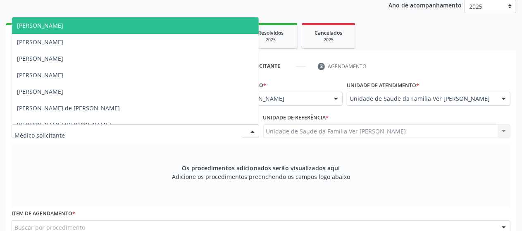
click at [188, 132] on div at bounding box center [136, 132] width 248 height 14
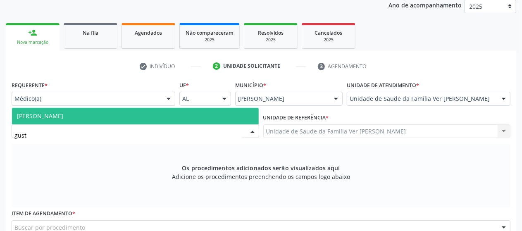
type input "gusta"
click at [172, 118] on span "[PERSON_NAME]" at bounding box center [135, 116] width 247 height 17
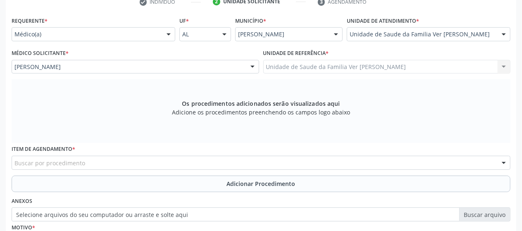
scroll to position [177, 0]
drag, startPoint x: 256, startPoint y: 170, endPoint x: 252, endPoint y: 165, distance: 6.0
click at [252, 165] on div "Item de agendamento * Buscar por procedimento 0304070076 - .Quimioterapia de Le…" at bounding box center [261, 159] width 503 height 32
click at [252, 165] on div "Buscar por procedimento" at bounding box center [261, 163] width 499 height 14
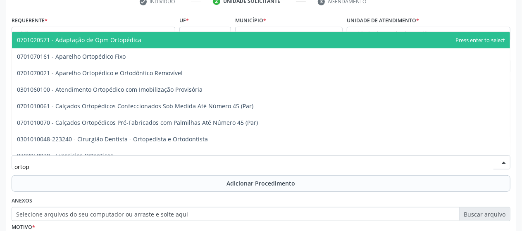
type input "ortope"
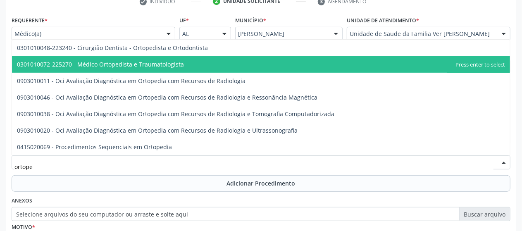
click at [236, 63] on span "0301010072-225270 - Médico Ortopedista e Traumatologista" at bounding box center [261, 64] width 498 height 17
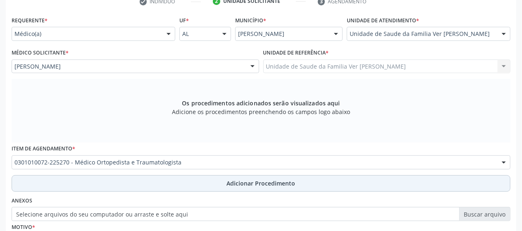
click at [232, 184] on span "Adicionar Procedimento" at bounding box center [261, 183] width 69 height 9
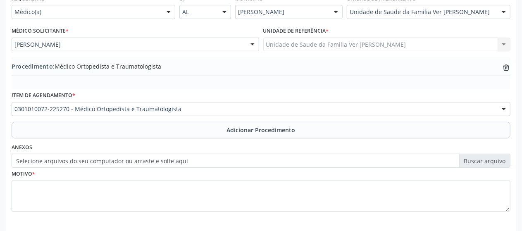
scroll to position [201, 0]
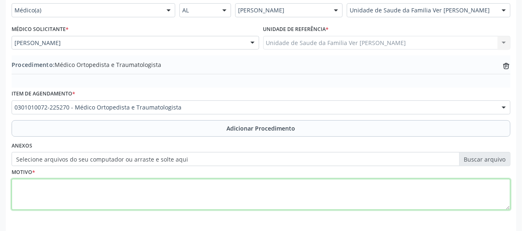
click at [152, 199] on textarea at bounding box center [261, 194] width 499 height 31
paste textarea "não consigo compreender a just."
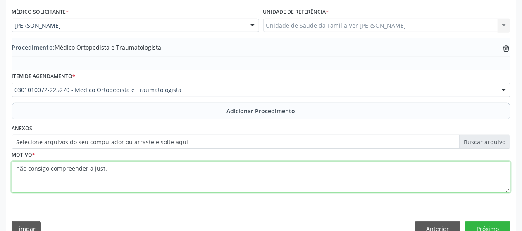
scroll to position [233, 0]
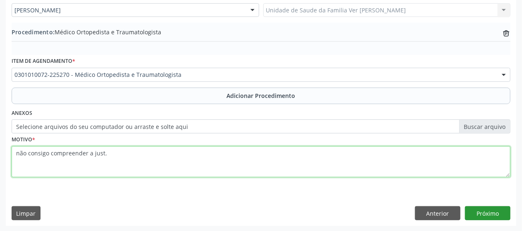
type textarea "não consigo compreender a just."
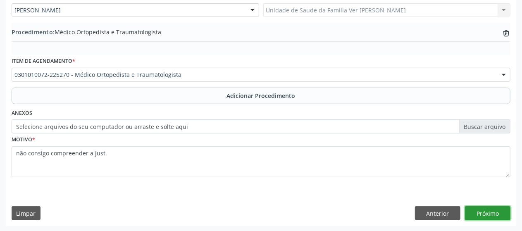
click at [485, 211] on button "Próximo" at bounding box center [488, 213] width 46 height 14
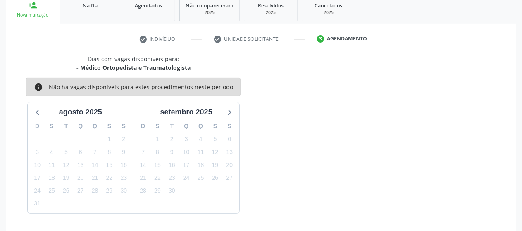
scroll to position [164, 0]
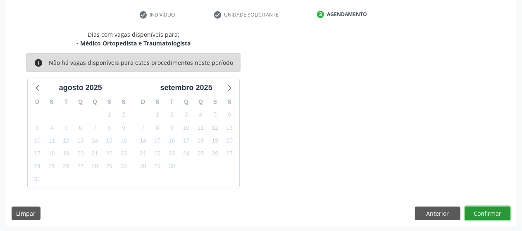
click at [485, 211] on button "Confirmar" at bounding box center [488, 214] width 46 height 14
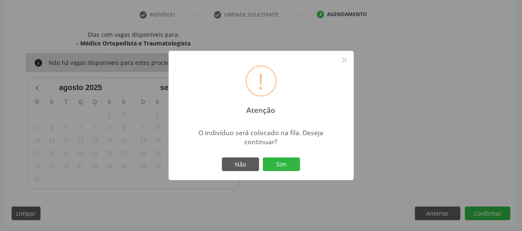
click at [278, 172] on div "Não Sim" at bounding box center [261, 164] width 82 height 17
click at [274, 159] on button "Sim" at bounding box center [281, 165] width 37 height 14
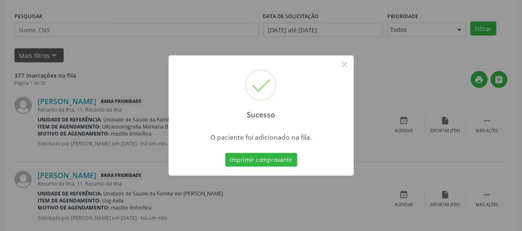
scroll to position [53, 0]
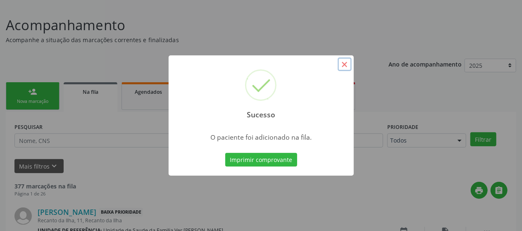
click at [346, 67] on button "×" at bounding box center [345, 65] width 14 height 14
